Goal: Find contact information: Find contact information

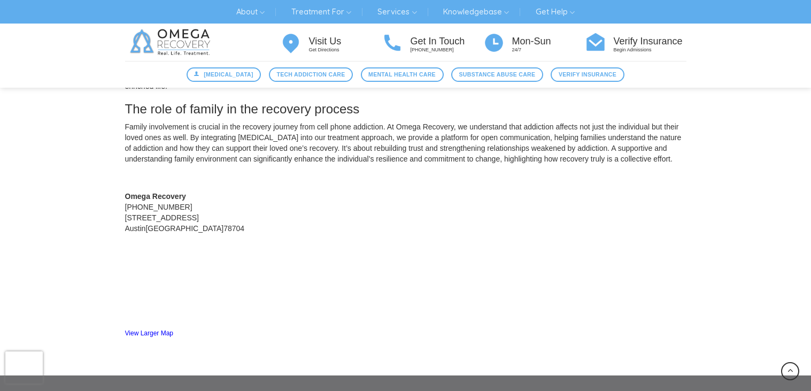
scroll to position [1005, 0]
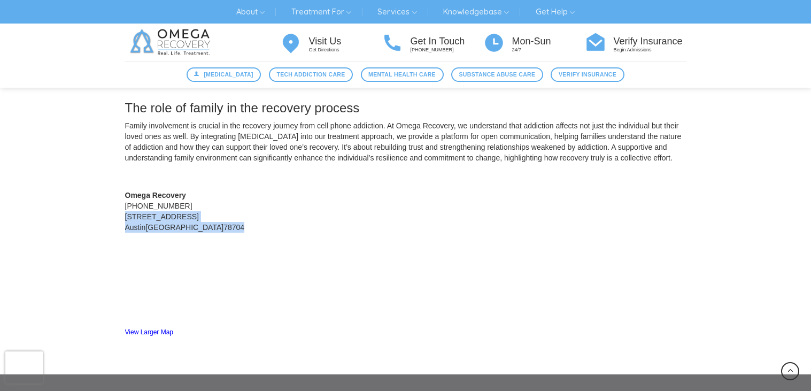
drag, startPoint x: 125, startPoint y: 216, endPoint x: 191, endPoint y: 228, distance: 67.5
click at [191, 228] on div "1710 Evergreen Ave Suite B Austin TX 78704 US" at bounding box center [202, 221] width 155 height 21
copy div "1710 Evergreen Ave Suite B Austin TX 78704"
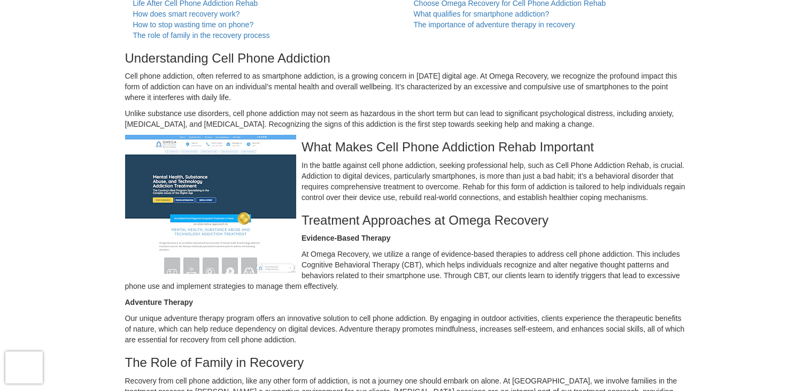
scroll to position [0, 0]
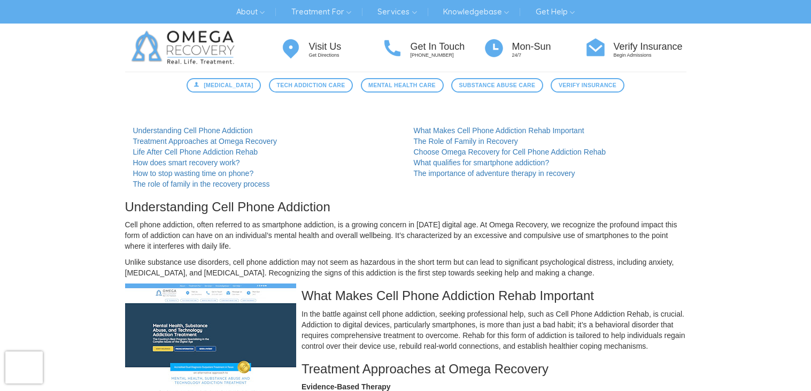
click at [193, 40] on img at bounding box center [185, 48] width 120 height 48
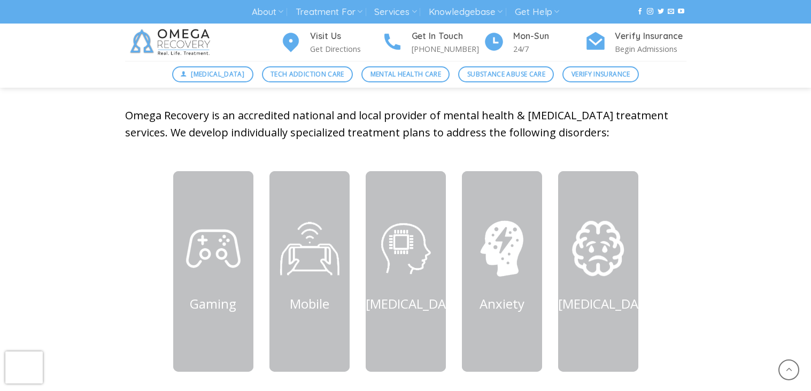
scroll to position [425, 0]
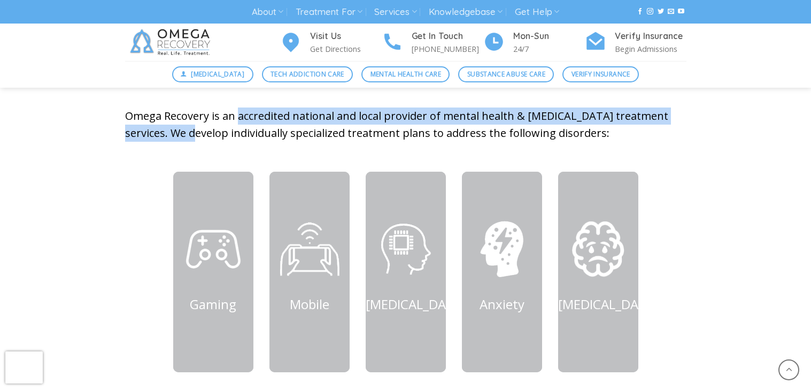
drag, startPoint x: 238, startPoint y: 118, endPoint x: 166, endPoint y: 134, distance: 74.0
click at [166, 134] on p "Omega Recovery is an accredited national and local provider of mental health & …" at bounding box center [406, 124] width 562 height 34
copy p "accredited national and local provider of mental health & [MEDICAL_DATA] treatm…"
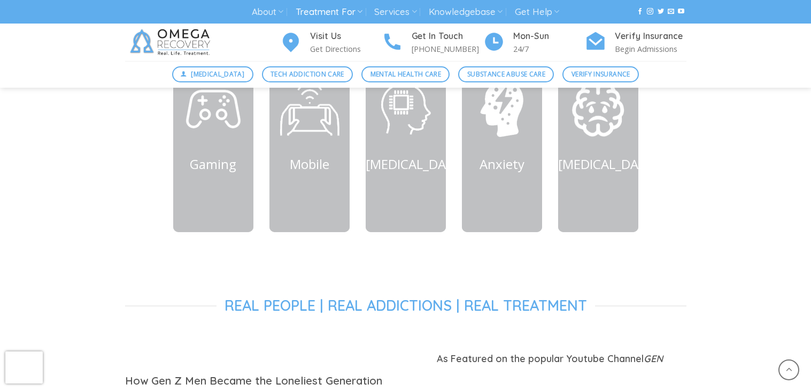
scroll to position [562, 0]
